Goal: Information Seeking & Learning: Find specific page/section

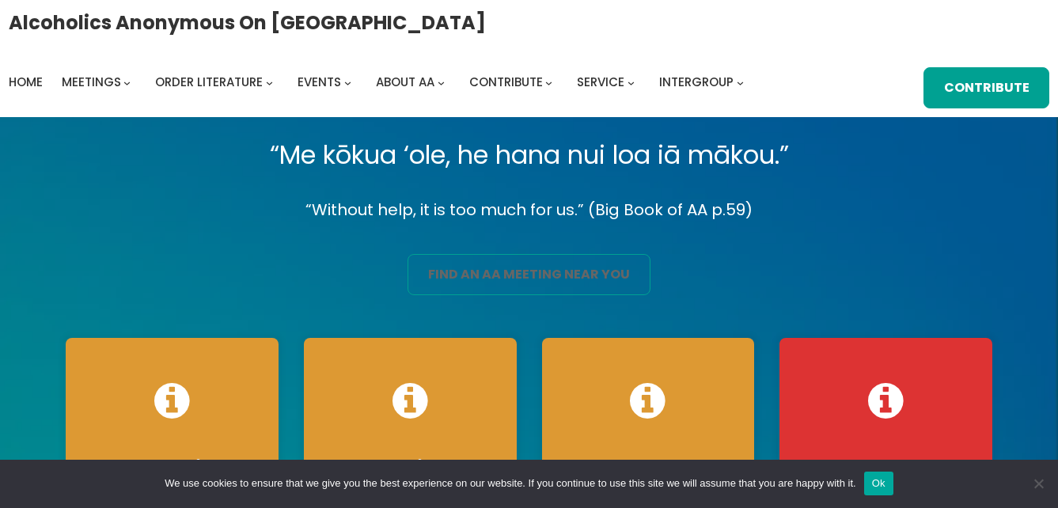
drag, startPoint x: 0, startPoint y: 0, endPoint x: 474, endPoint y: 279, distance: 550.4
click at [474, 279] on link "find an aa meeting near you" at bounding box center [529, 274] width 242 height 41
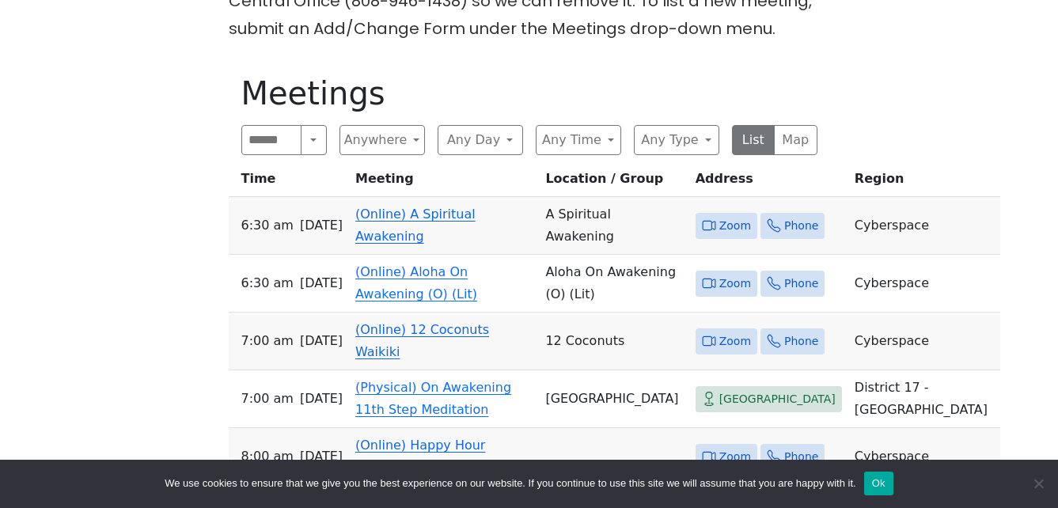
click at [425, 221] on link "(Online) A Spiritual Awakening" at bounding box center [415, 225] width 120 height 37
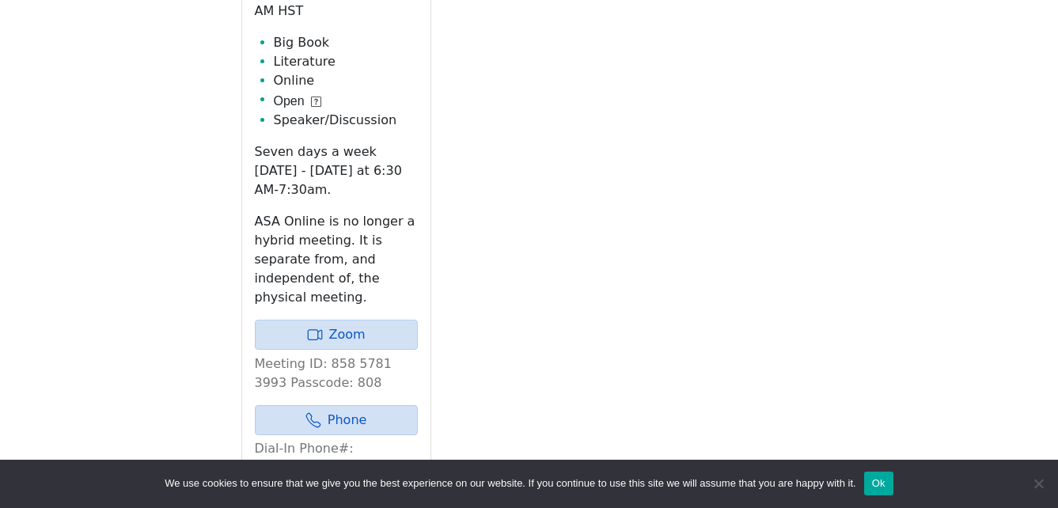
scroll to position [854, 0]
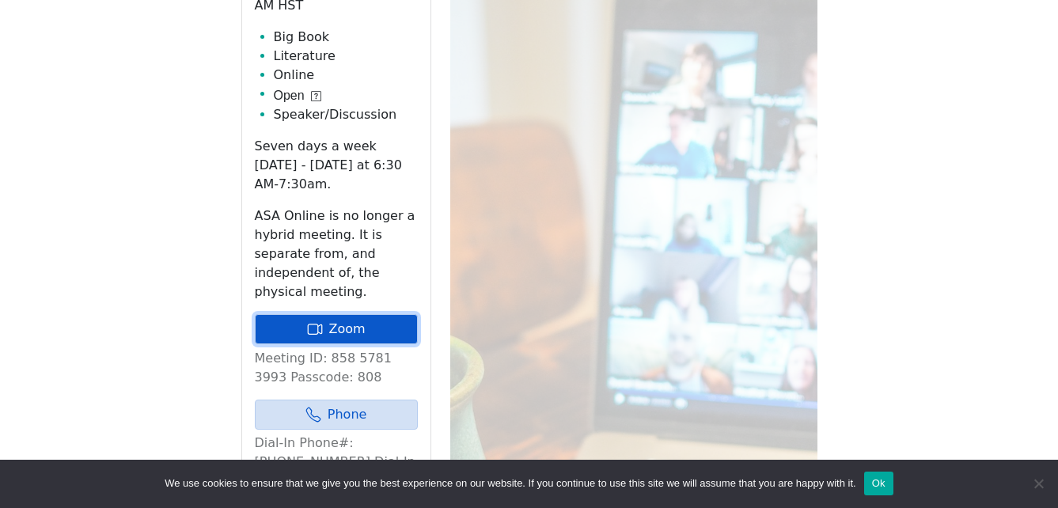
click at [394, 314] on link "Zoom" at bounding box center [336, 329] width 163 height 30
